Goal: Task Accomplishment & Management: Complete application form

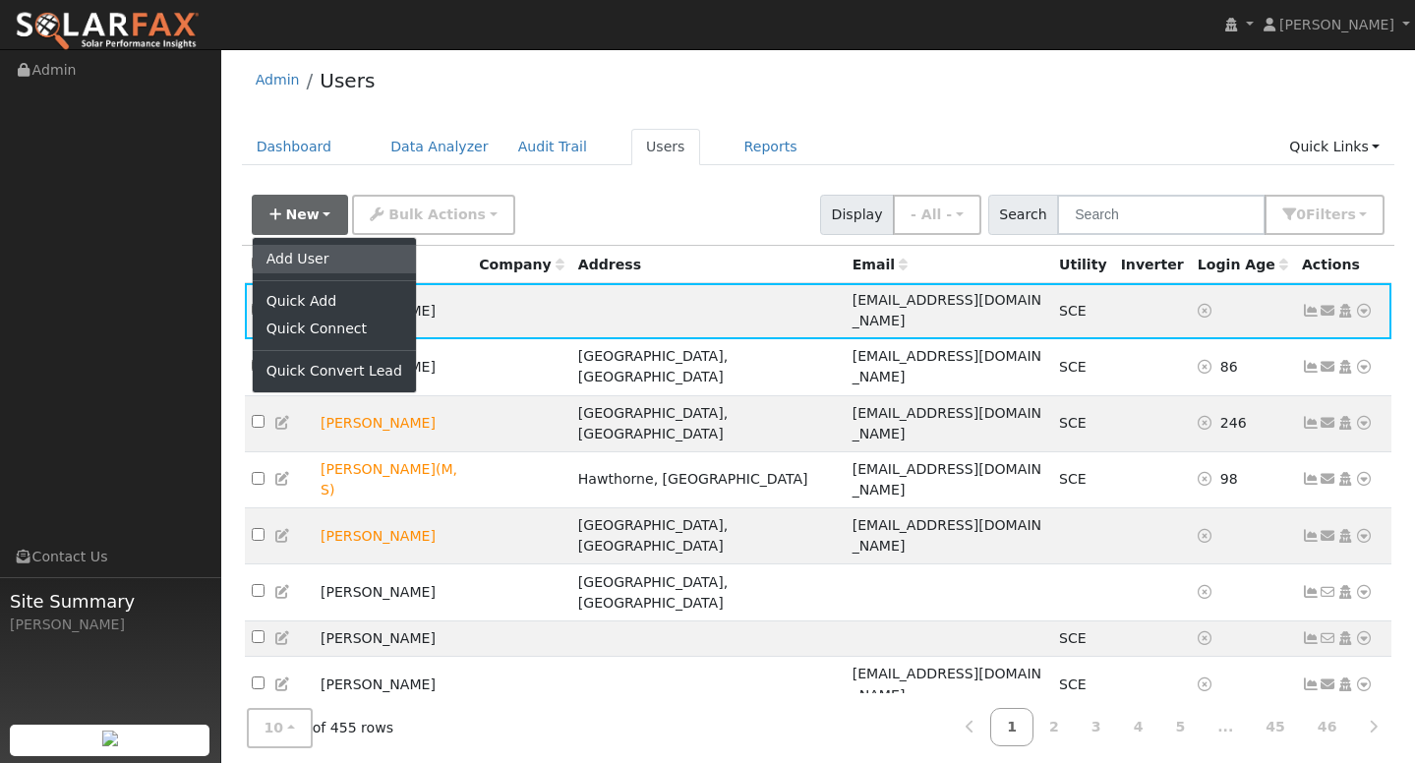
scroll to position [4, 0]
click at [311, 260] on link "Add User" at bounding box center [334, 259] width 163 height 28
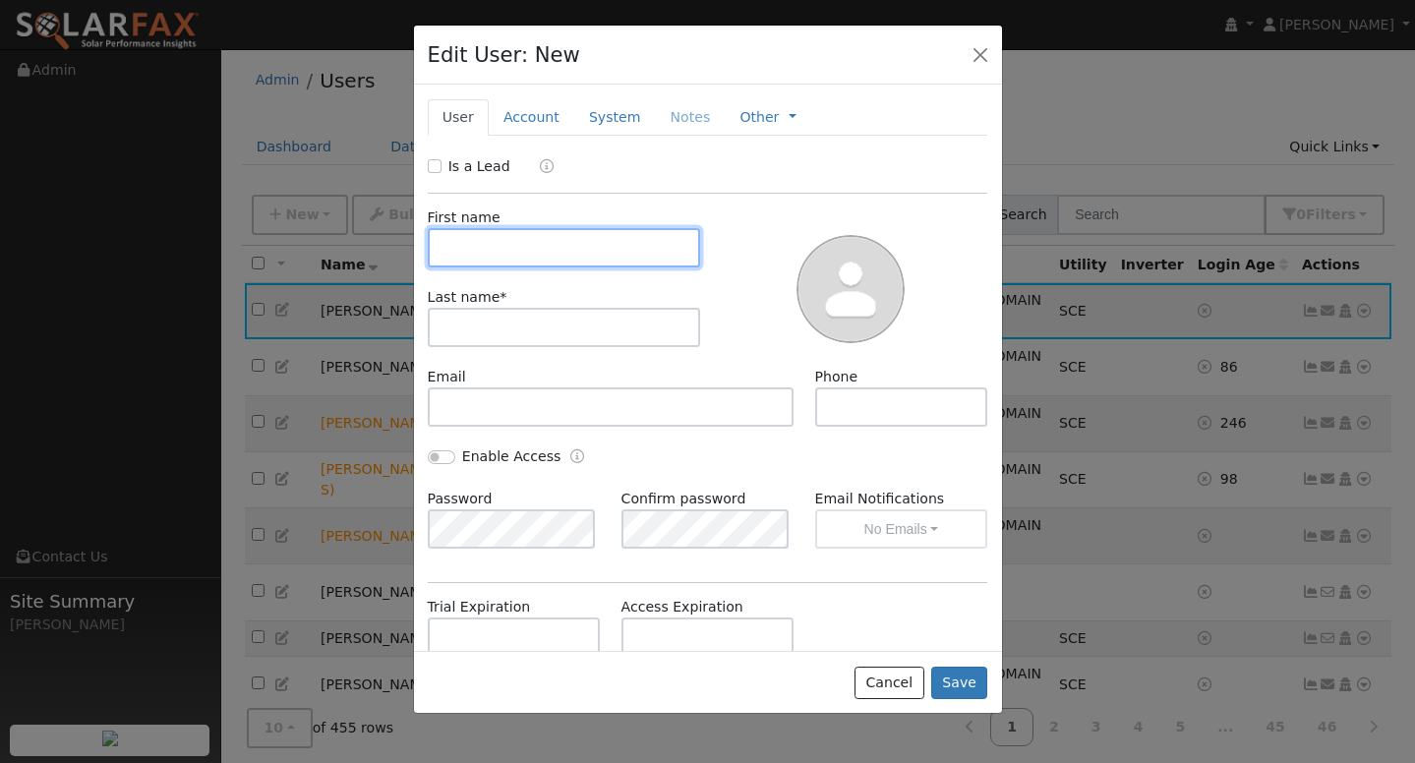
click at [504, 242] on input "text" at bounding box center [564, 247] width 273 height 39
type input "[PERSON_NAME]"
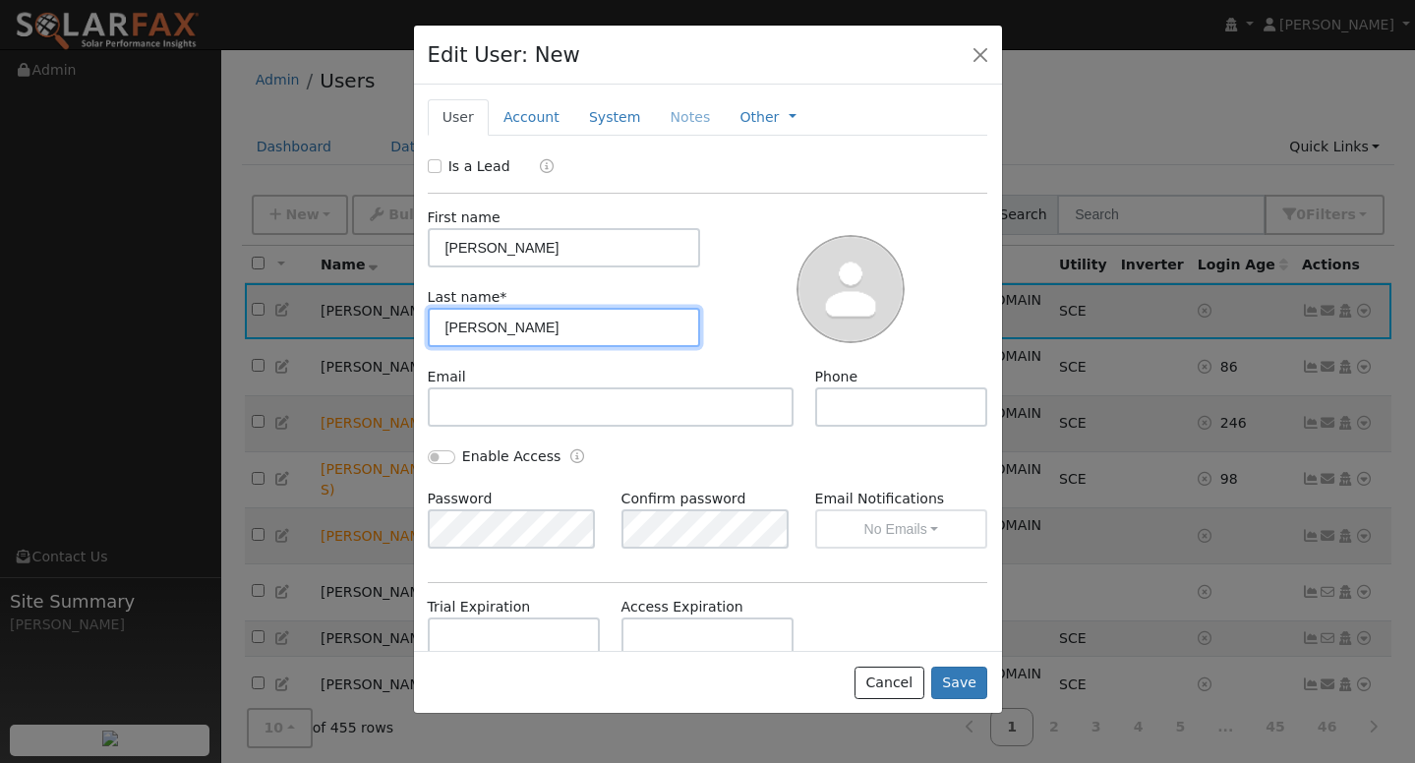
type input "[PERSON_NAME]"
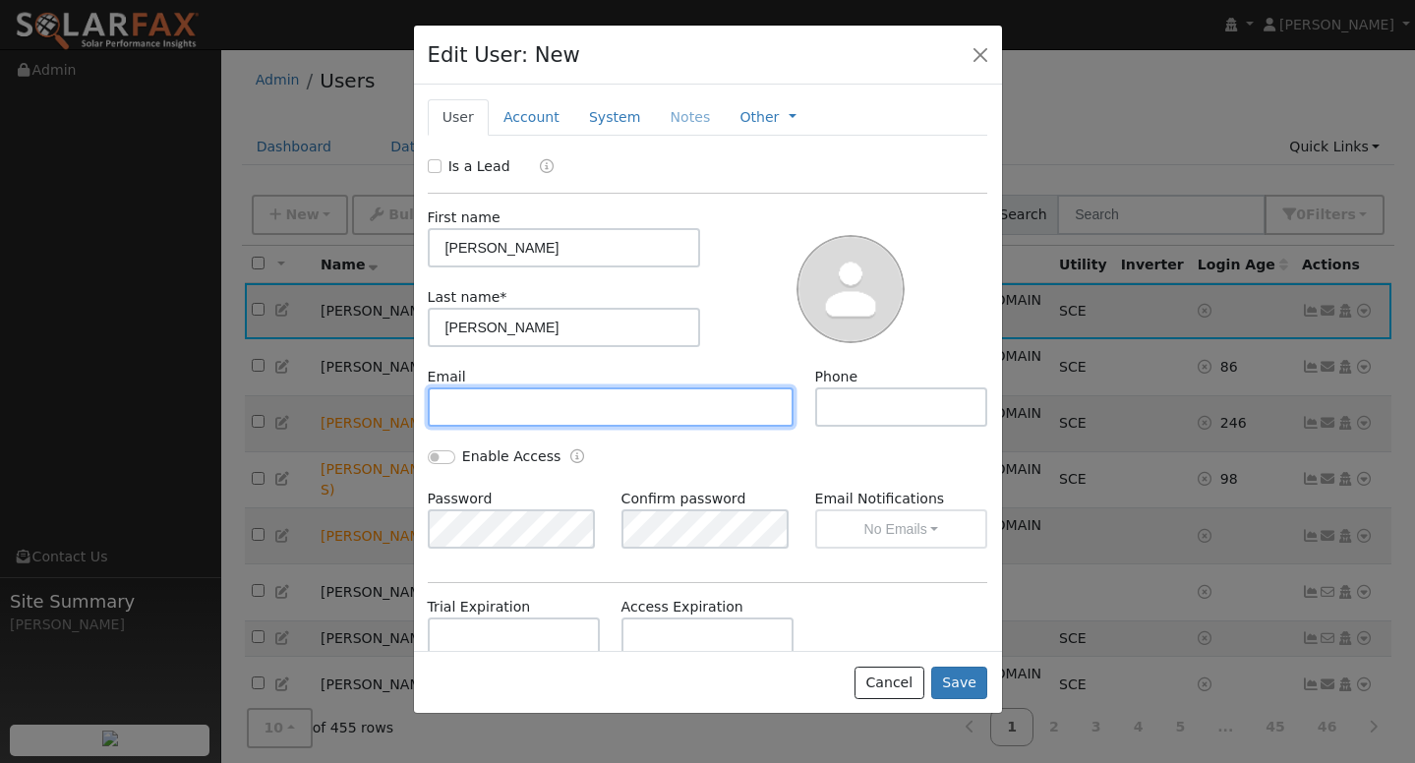
click at [524, 411] on input "text" at bounding box center [611, 406] width 367 height 39
paste input "[EMAIL_ADDRESS][DOMAIN_NAME]"
type input "[EMAIL_ADDRESS][DOMAIN_NAME]"
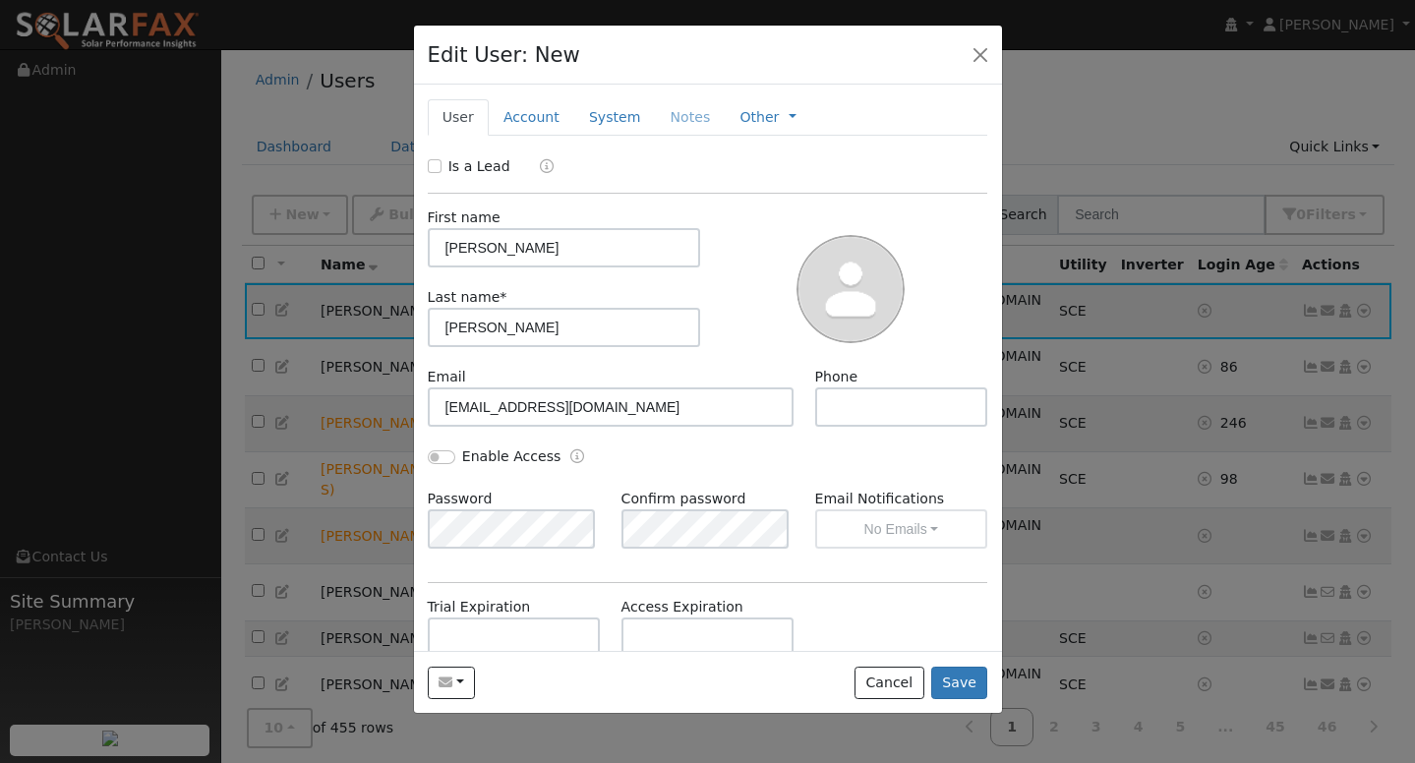
click at [755, 309] on div at bounding box center [851, 286] width 287 height 159
click at [915, 418] on input "text" at bounding box center [901, 406] width 173 height 39
paste input "[PHONE_NUMBER]"
type input "[PHONE_NUMBER]"
click at [870, 207] on div at bounding box center [851, 286] width 287 height 159
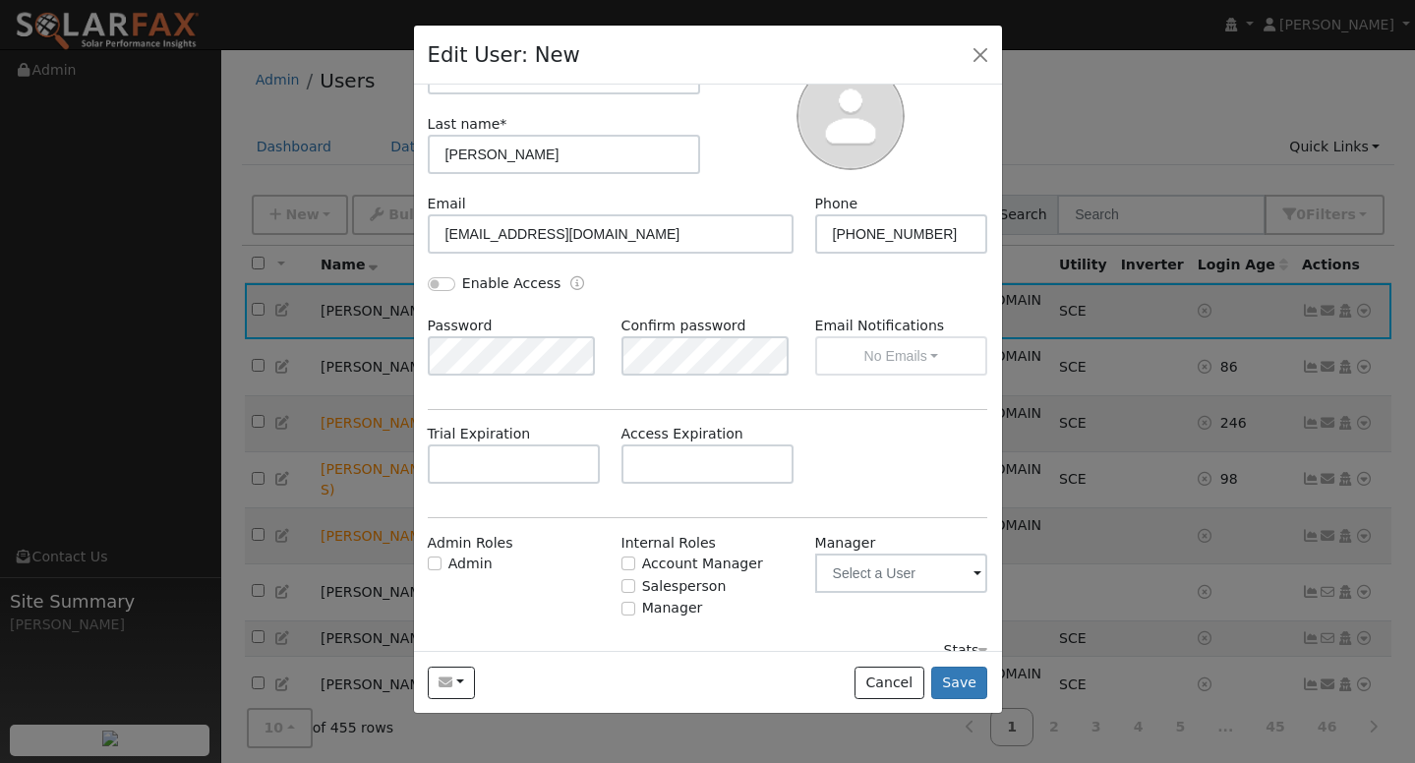
scroll to position [196, 0]
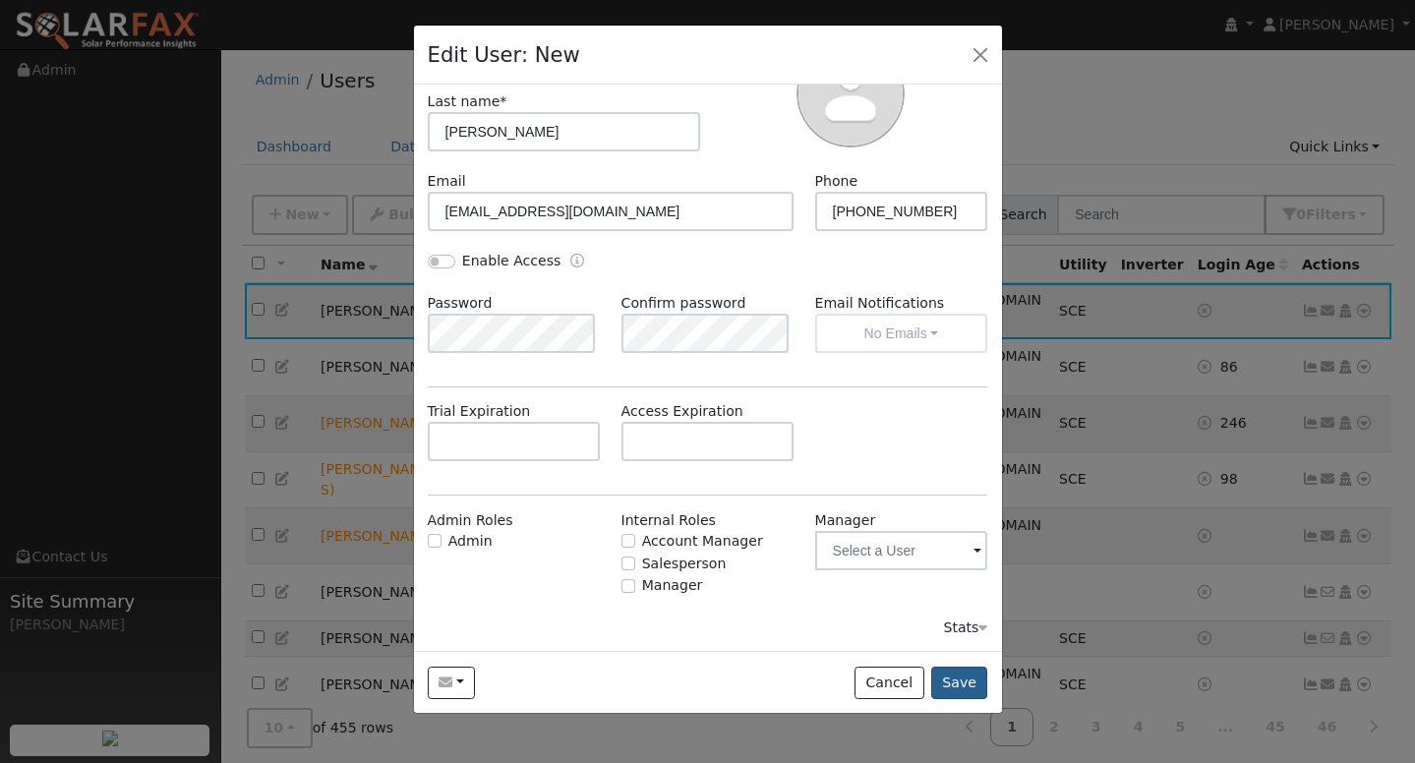
click at [961, 681] on button "Save" at bounding box center [959, 683] width 57 height 33
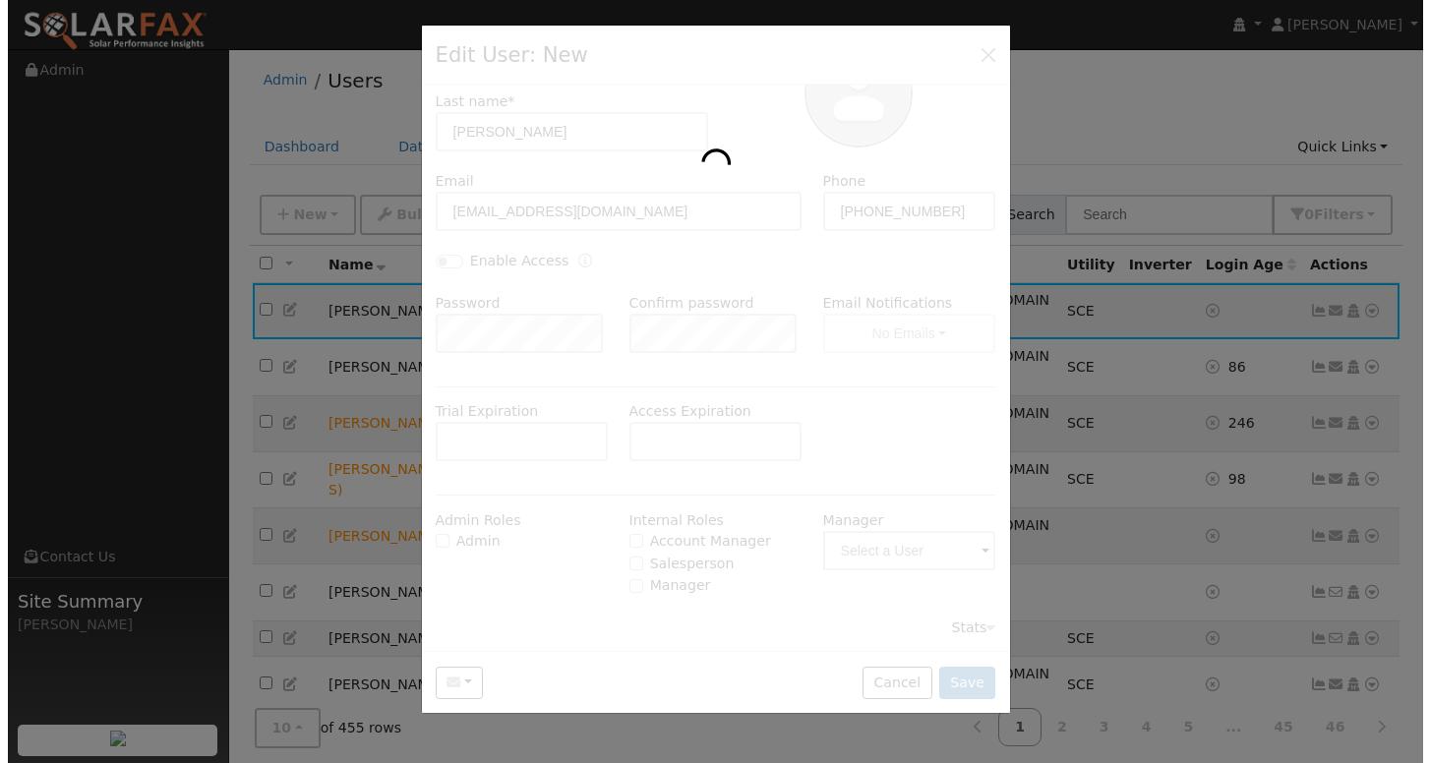
scroll to position [0, 0]
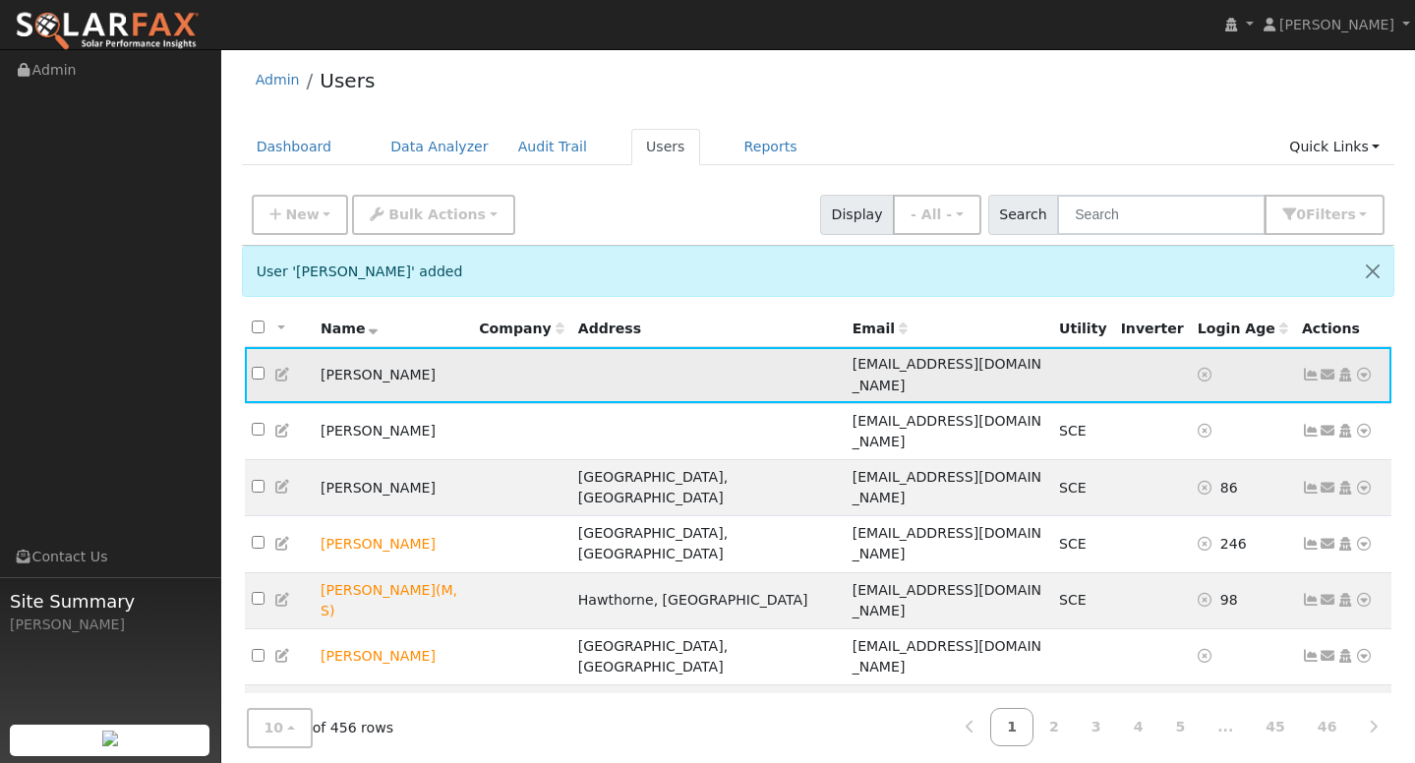
click at [1363, 369] on icon at bounding box center [1364, 375] width 18 height 14
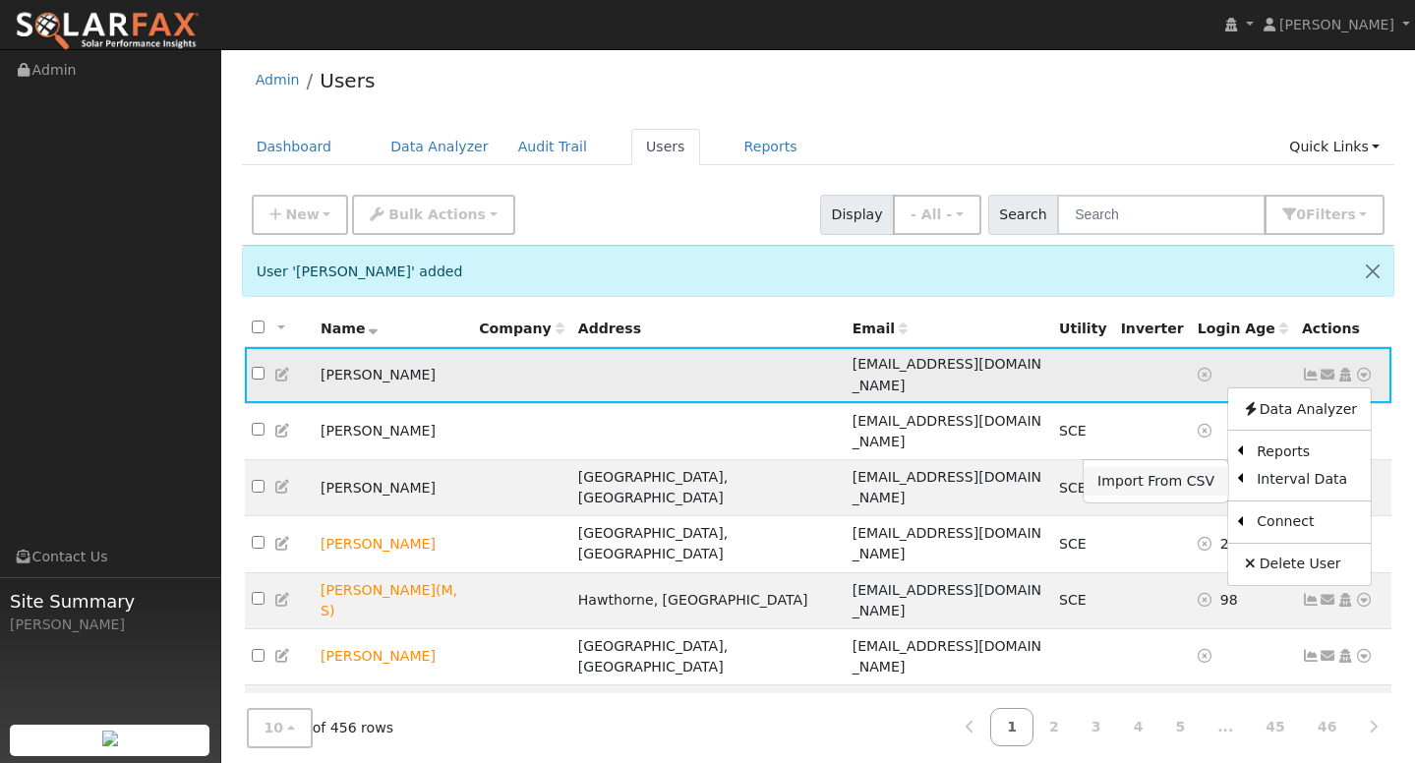
click at [1163, 480] on link "Import From CSV" at bounding box center [1156, 481] width 145 height 28
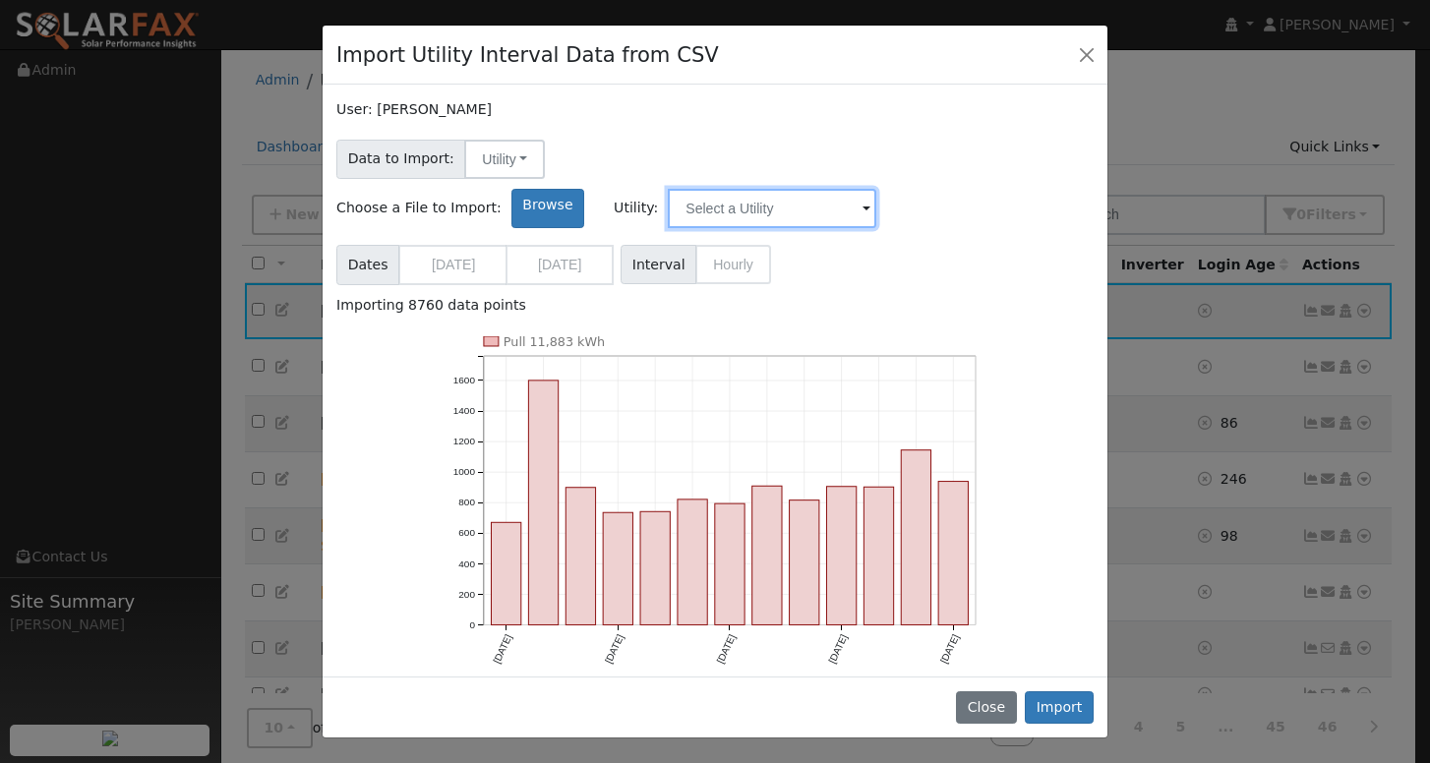
click at [876, 189] on input "text" at bounding box center [772, 208] width 208 height 39
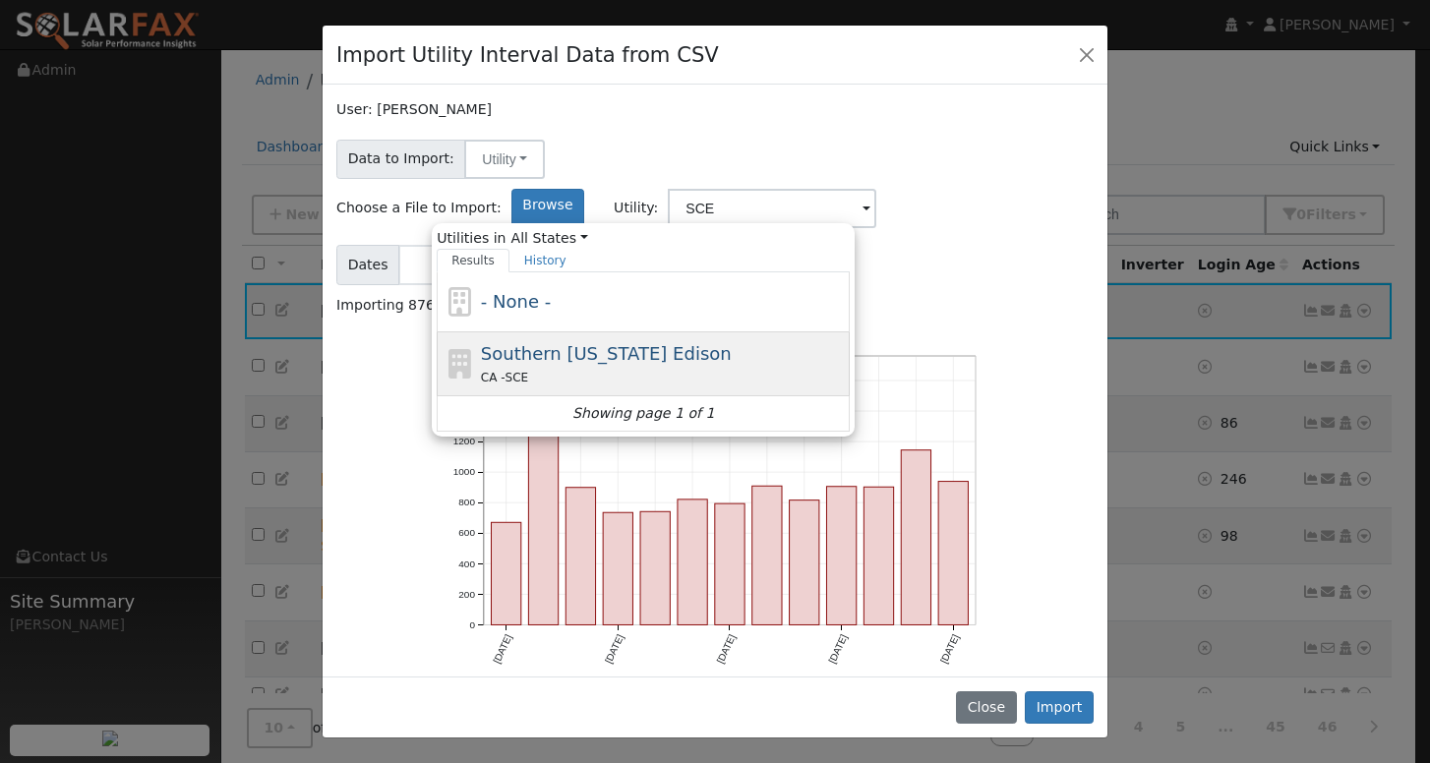
click at [846, 367] on div "CA - SCE" at bounding box center [663, 377] width 365 height 21
type input "Southern [US_STATE] Edison"
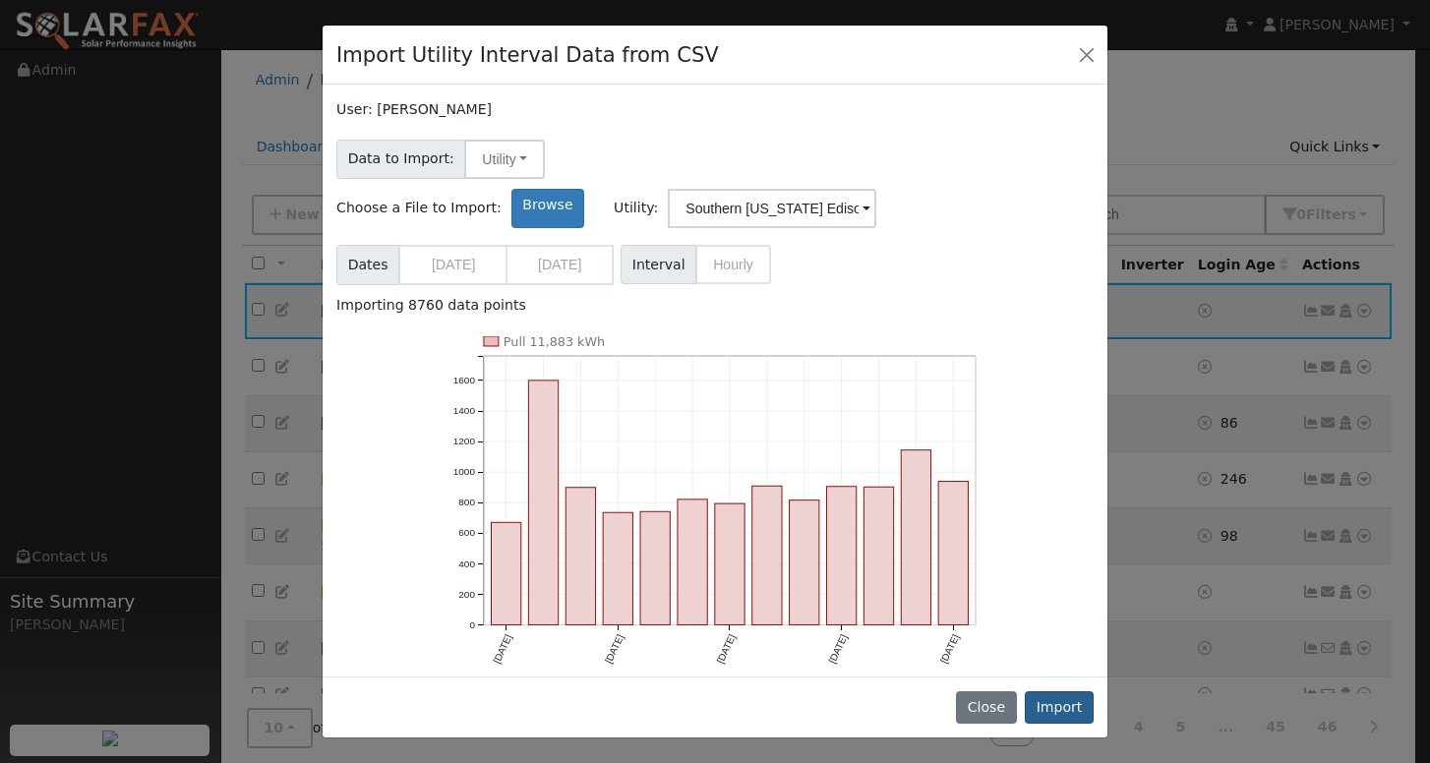
click at [1058, 706] on button "Import" at bounding box center [1059, 707] width 69 height 33
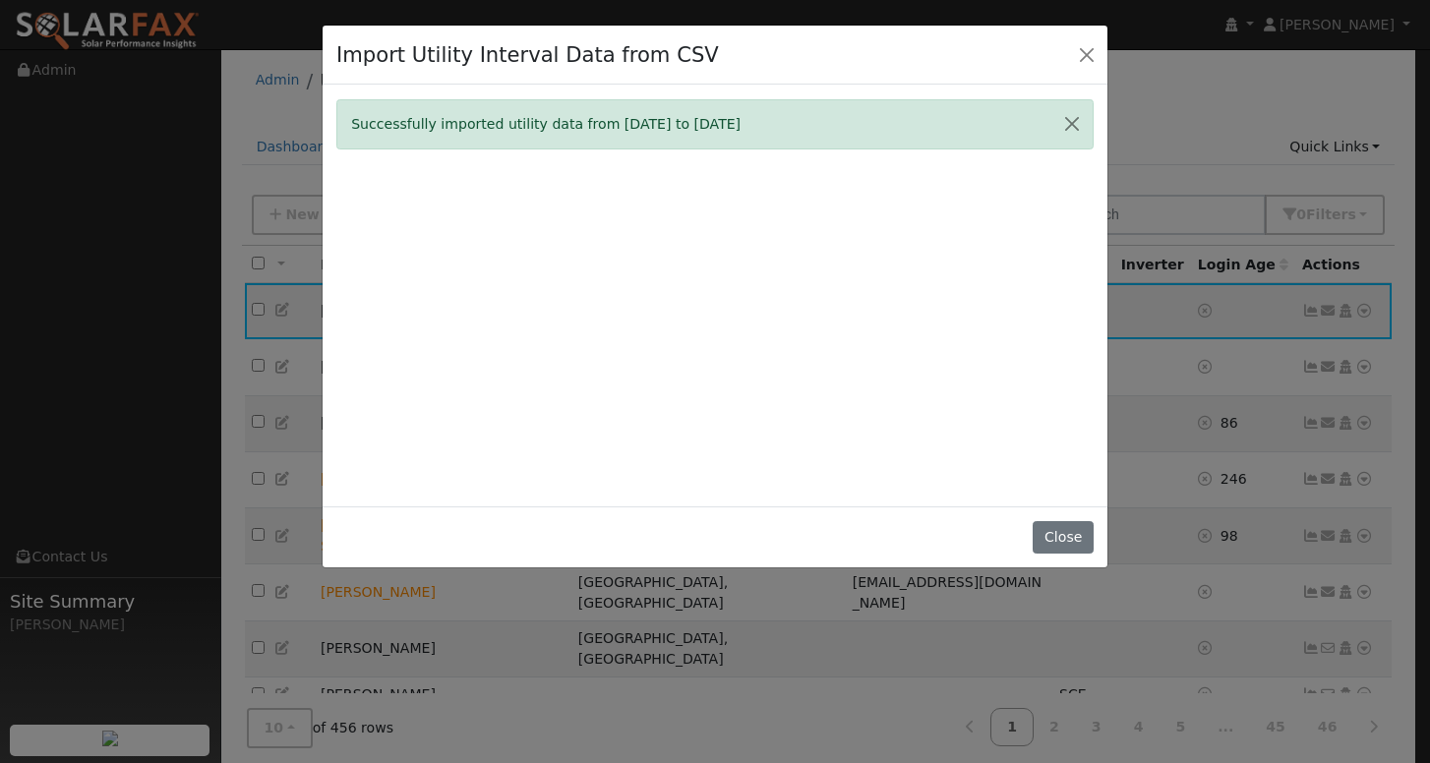
click at [1074, 549] on button "Close" at bounding box center [1063, 537] width 60 height 33
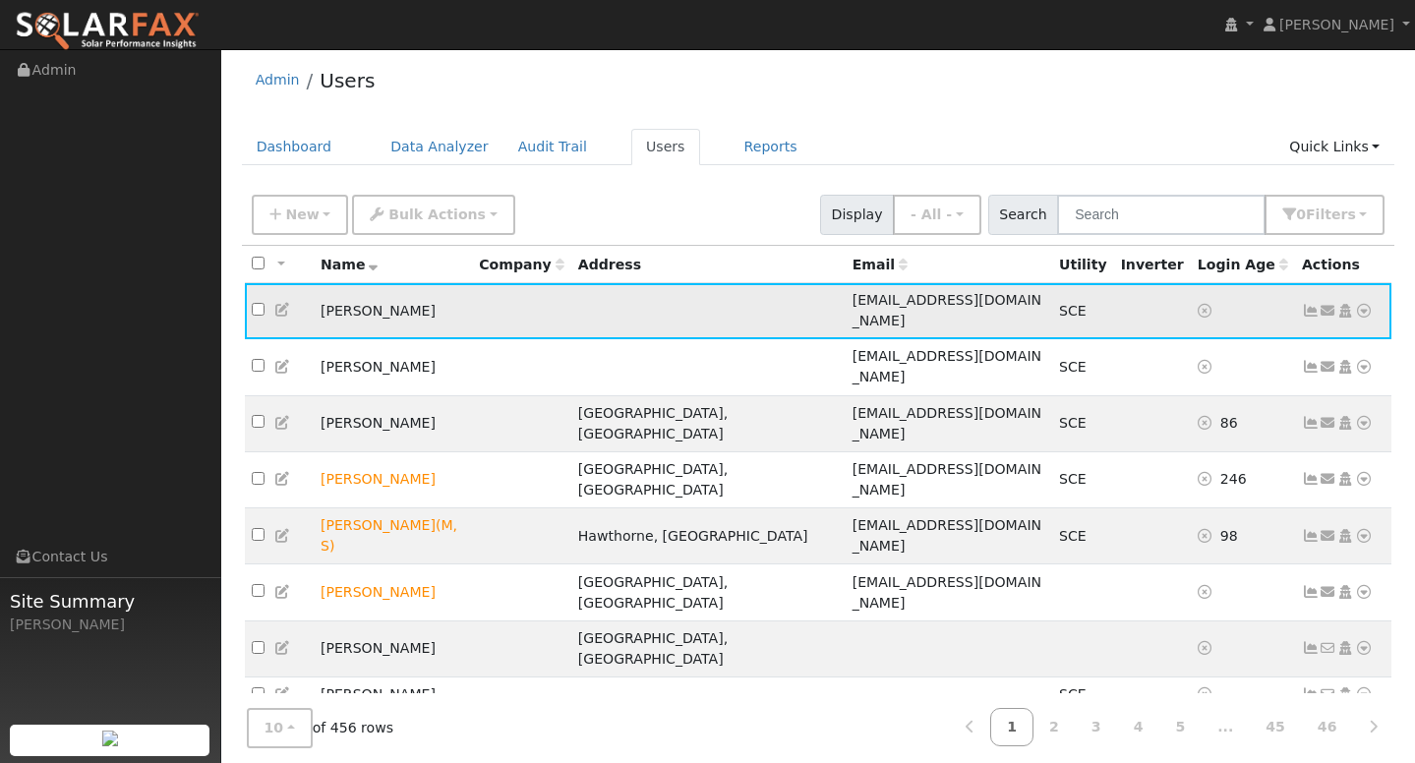
click at [1313, 304] on icon at bounding box center [1311, 311] width 18 height 14
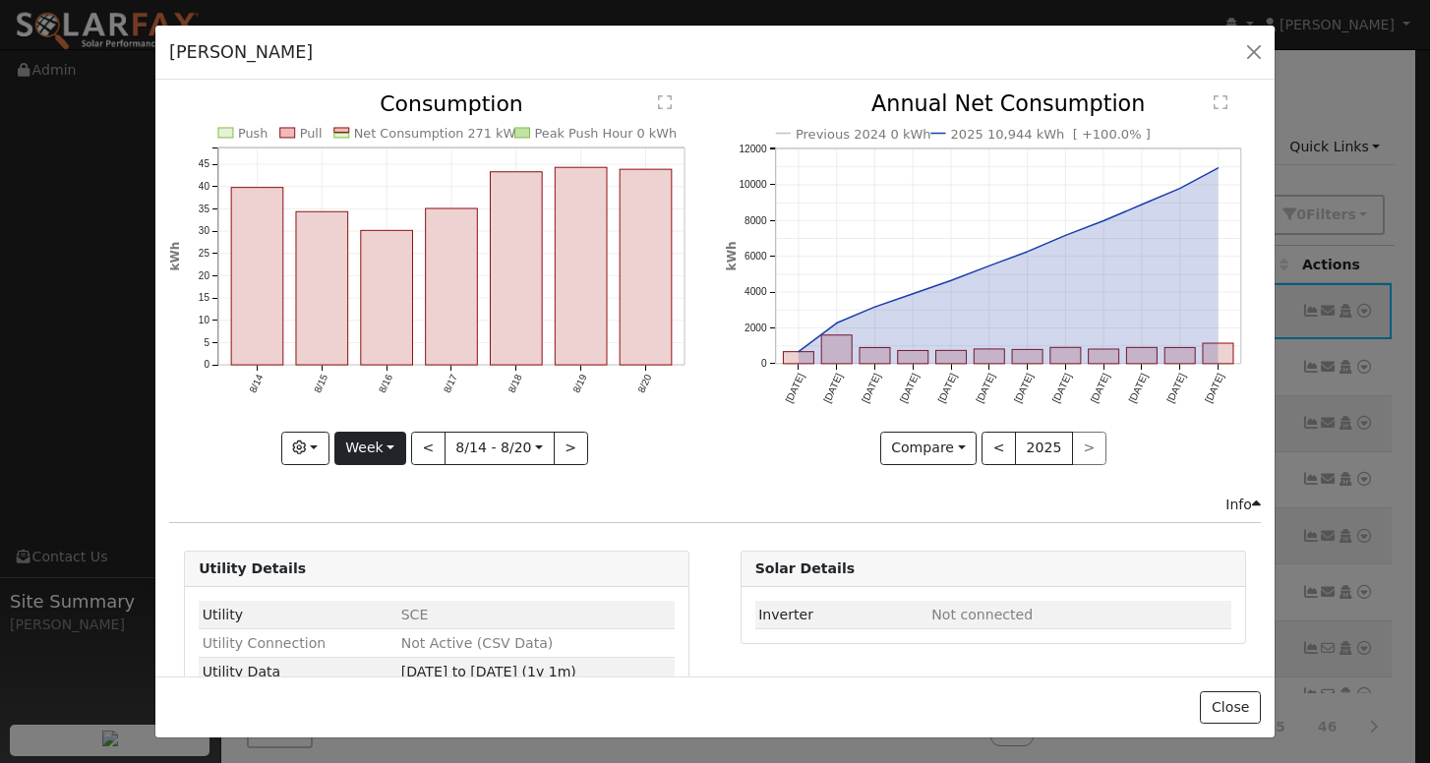
click at [382, 448] on button "Week" at bounding box center [370, 448] width 72 height 33
click at [378, 562] on link "Year" at bounding box center [403, 572] width 137 height 28
type input "[DATE]"
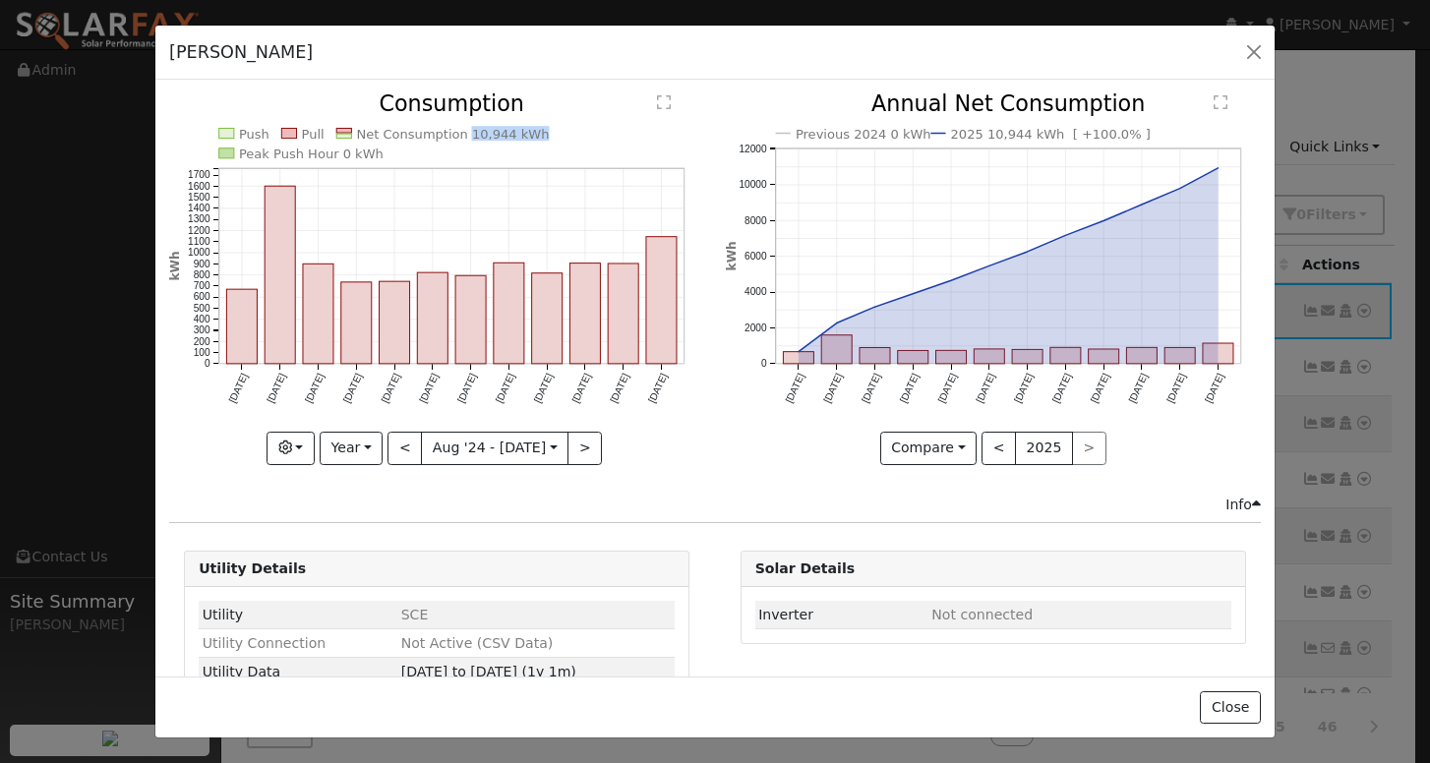
copy text "10,944 kWh"
drag, startPoint x: 452, startPoint y: 131, endPoint x: 520, endPoint y: 137, distance: 68.1
click at [520, 137] on text "Net Consumption 10,944 kWh" at bounding box center [453, 134] width 193 height 15
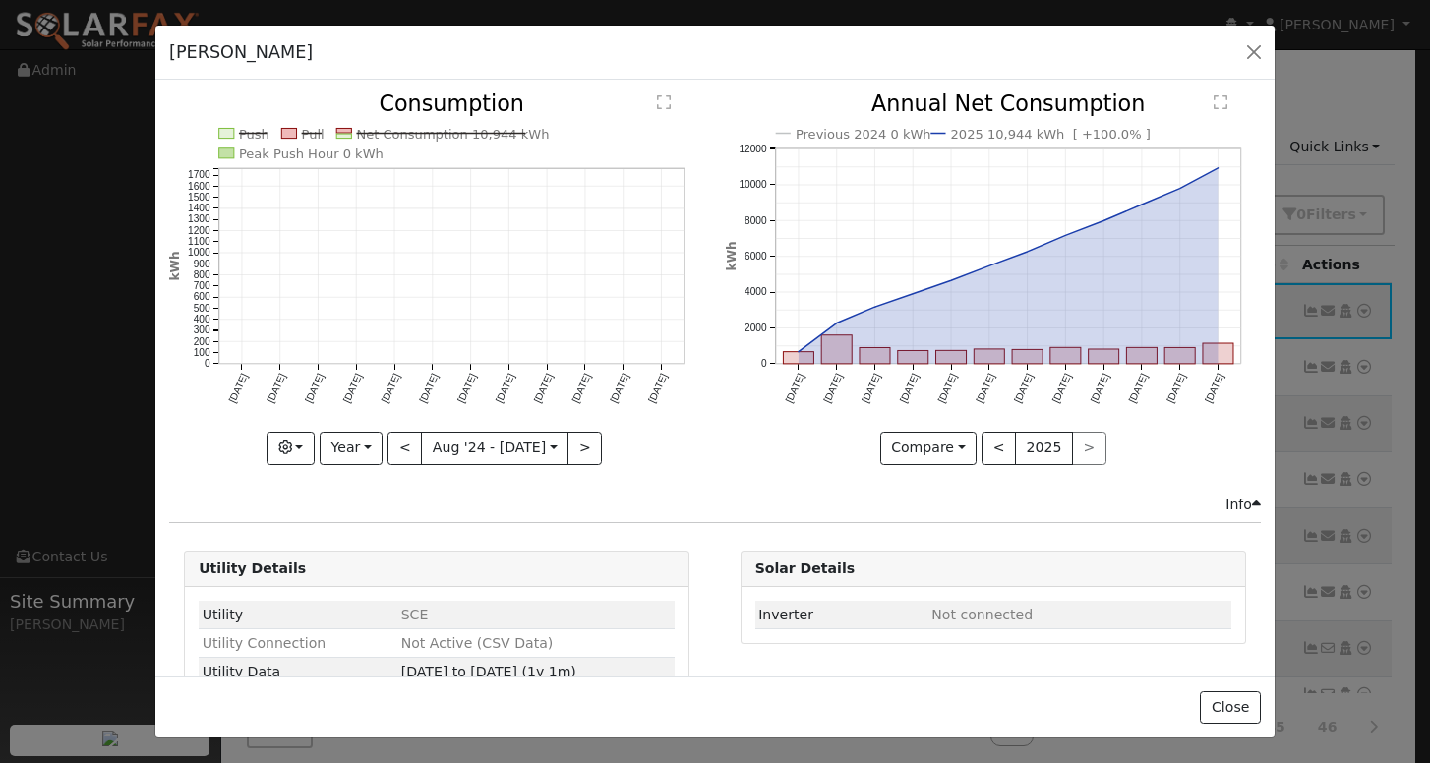
click at [573, 137] on icon "Push Pull Net Consumption 10,944 kWh Peak Push Hour 0 kWh [DATE] Sep '[DATE] No…" at bounding box center [436, 277] width 535 height 368
click at [487, 134] on line at bounding box center [441, 134] width 169 height 0
